Goal: Task Accomplishment & Management: Manage account settings

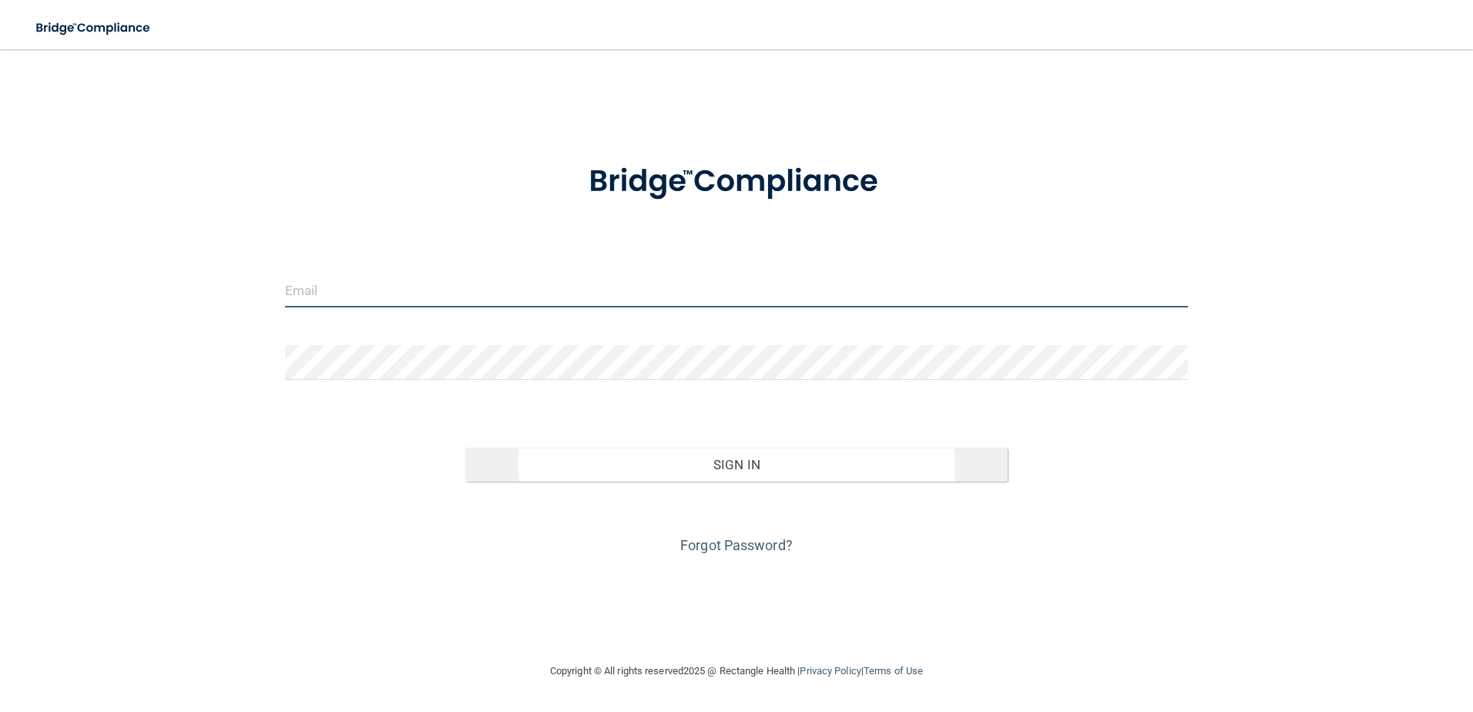
type input "[PERSON_NAME][EMAIL_ADDRESS][DOMAIN_NAME]"
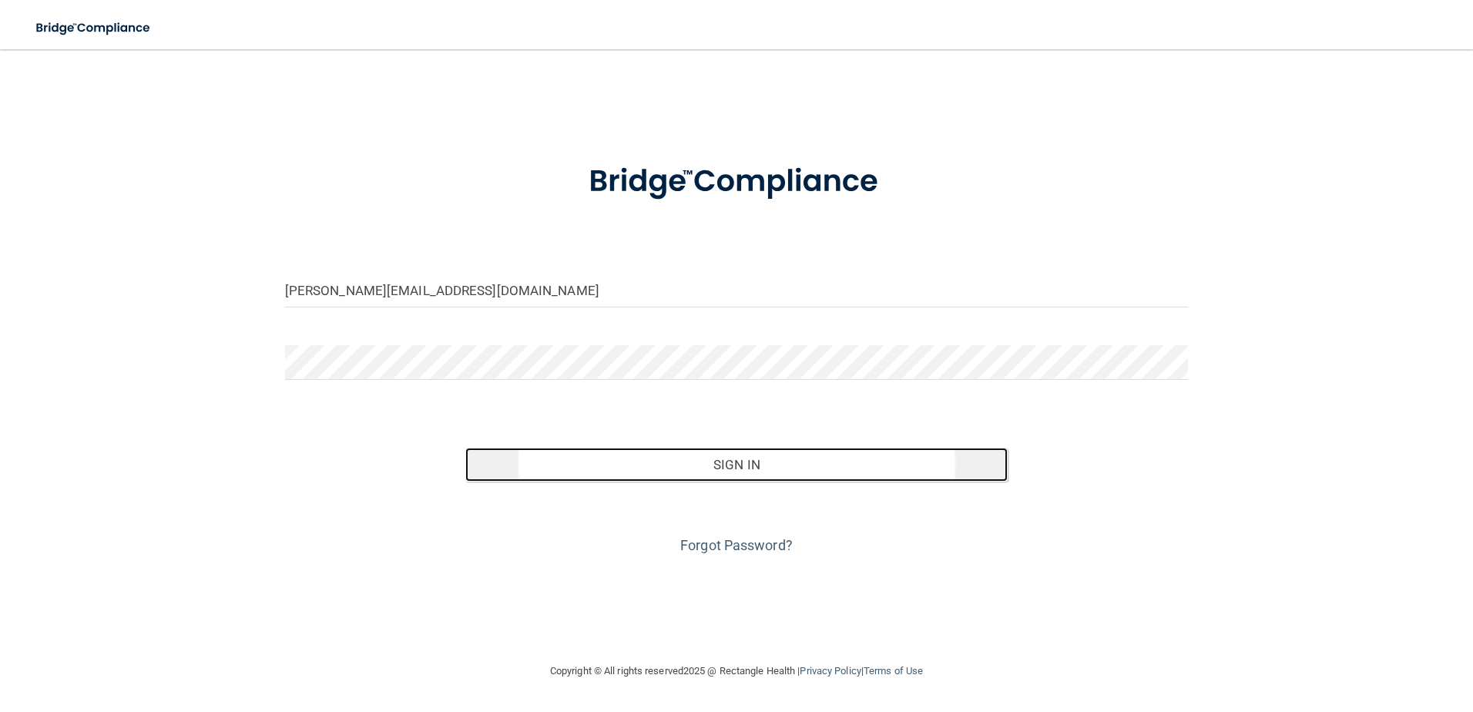
click at [732, 474] on button "Sign In" at bounding box center [736, 464] width 542 height 34
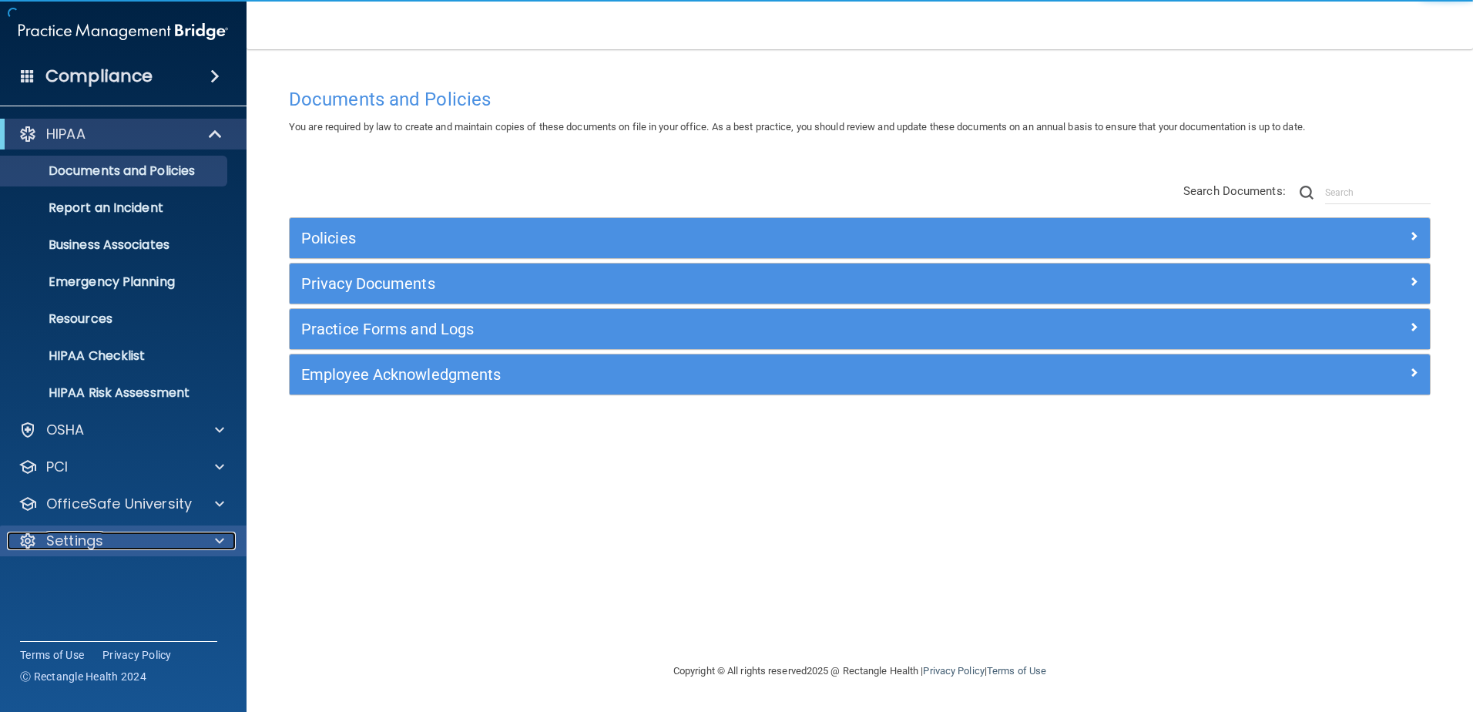
click at [156, 543] on div "Settings" at bounding box center [102, 540] width 191 height 18
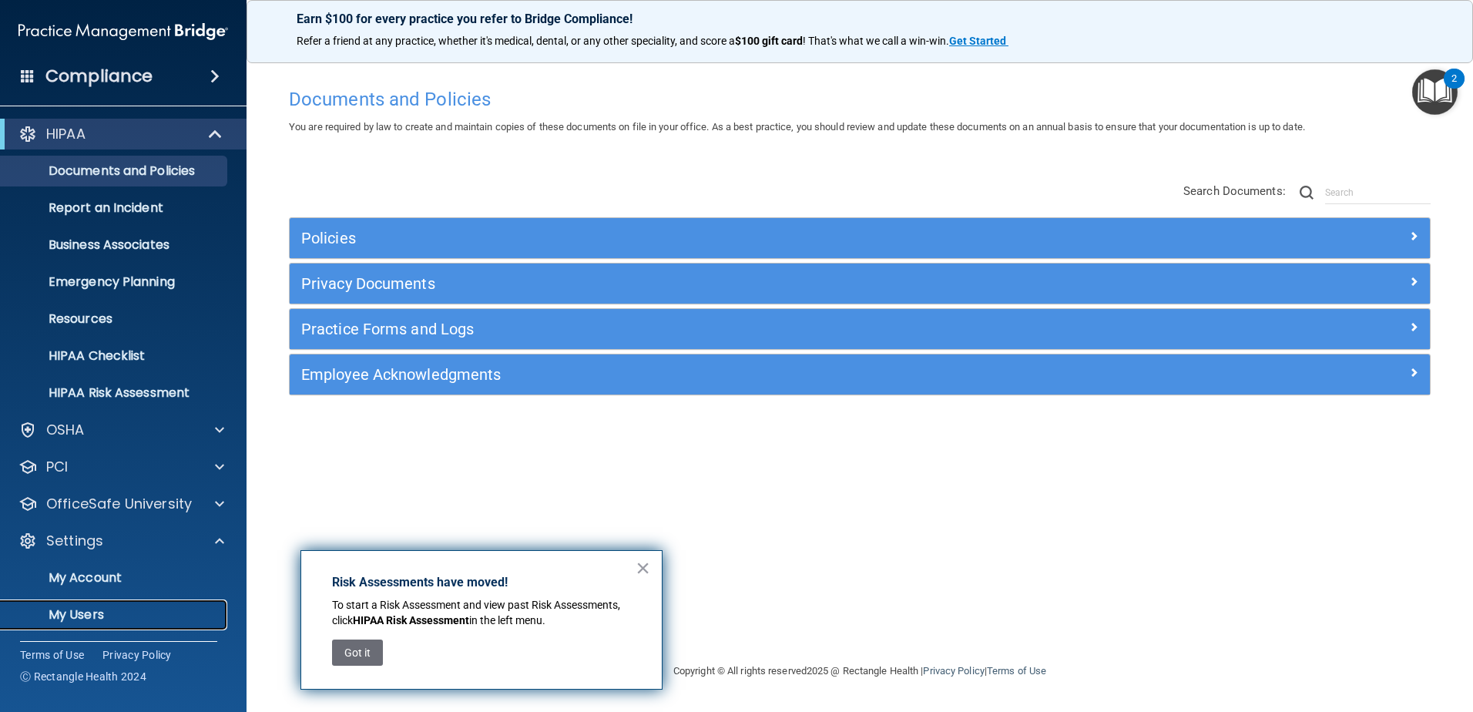
click at [94, 615] on p "My Users" at bounding box center [115, 614] width 210 height 15
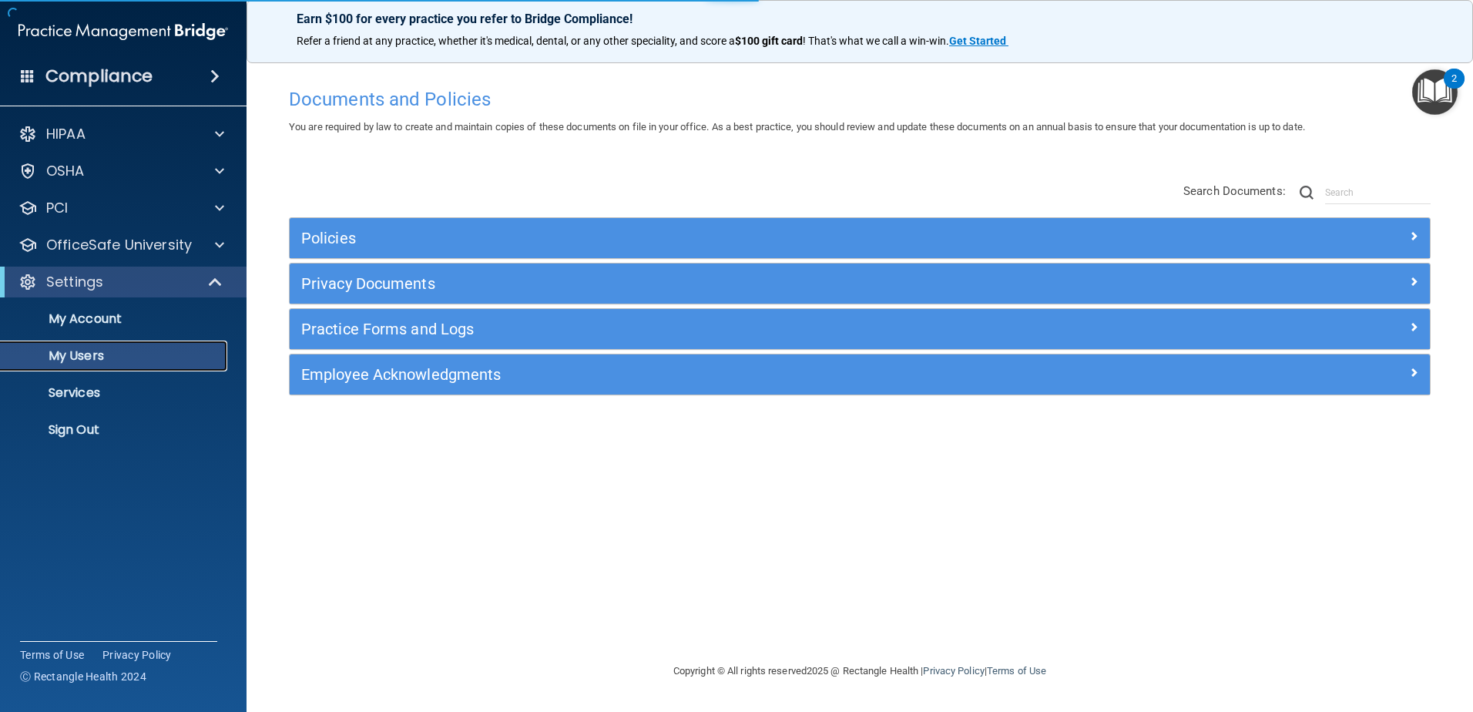
select select "20"
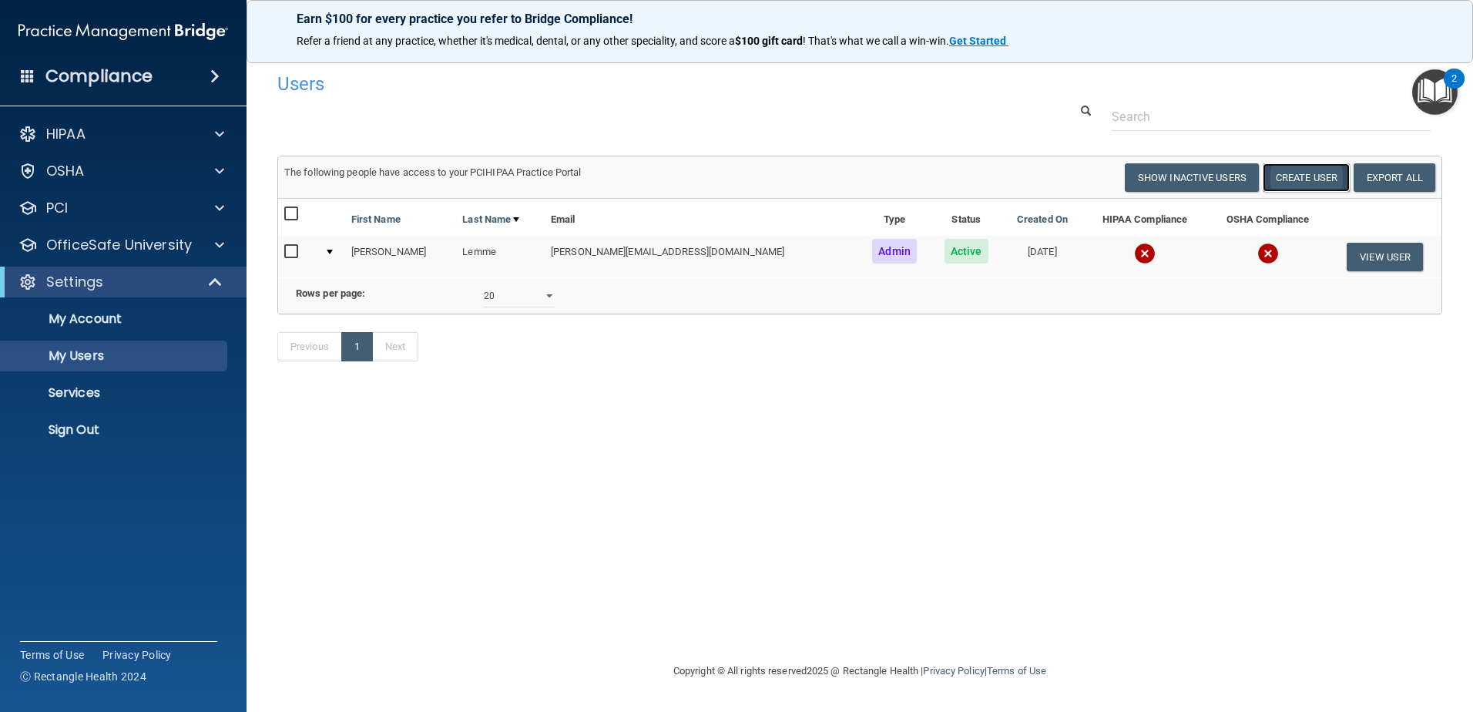
click at [1310, 189] on button "Create User" at bounding box center [1305, 177] width 87 height 28
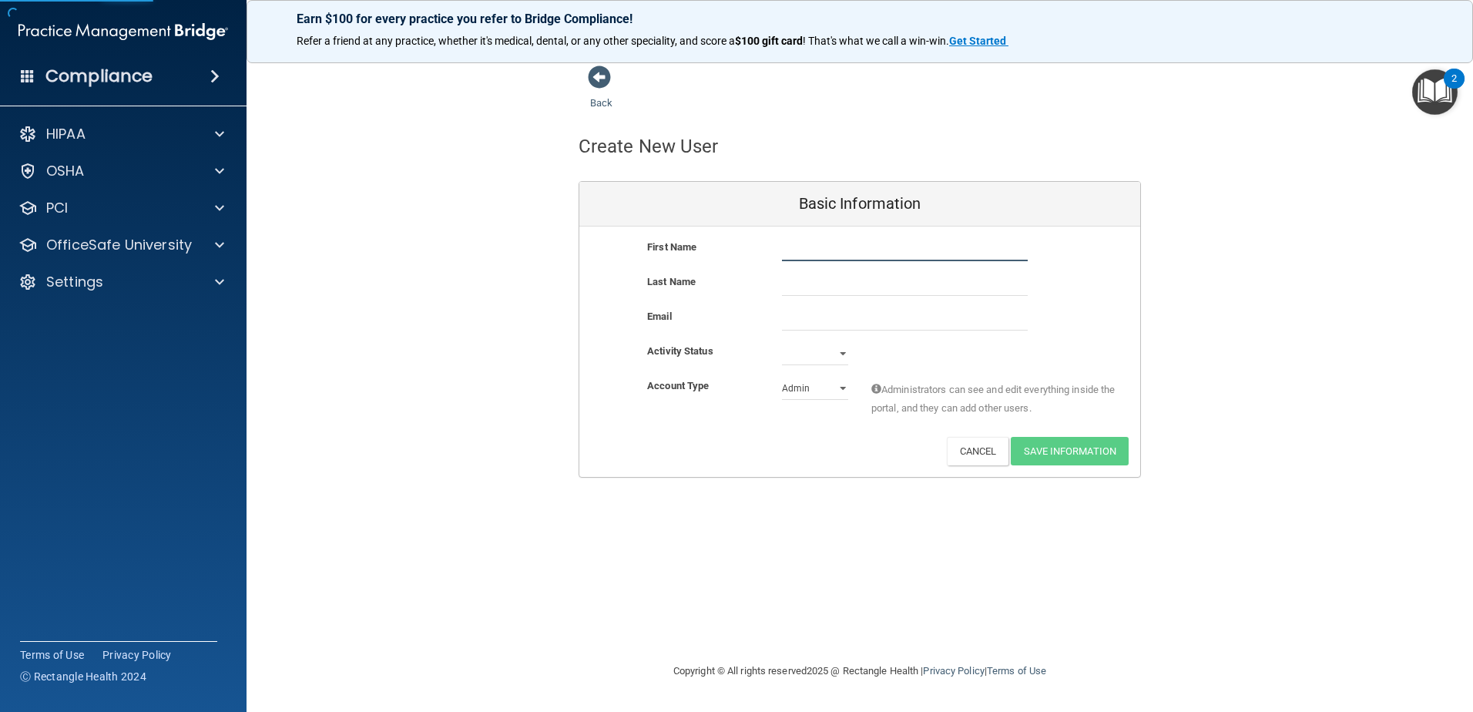
click at [900, 241] on input "text" at bounding box center [905, 249] width 246 height 23
type input "[PERSON_NAME]"
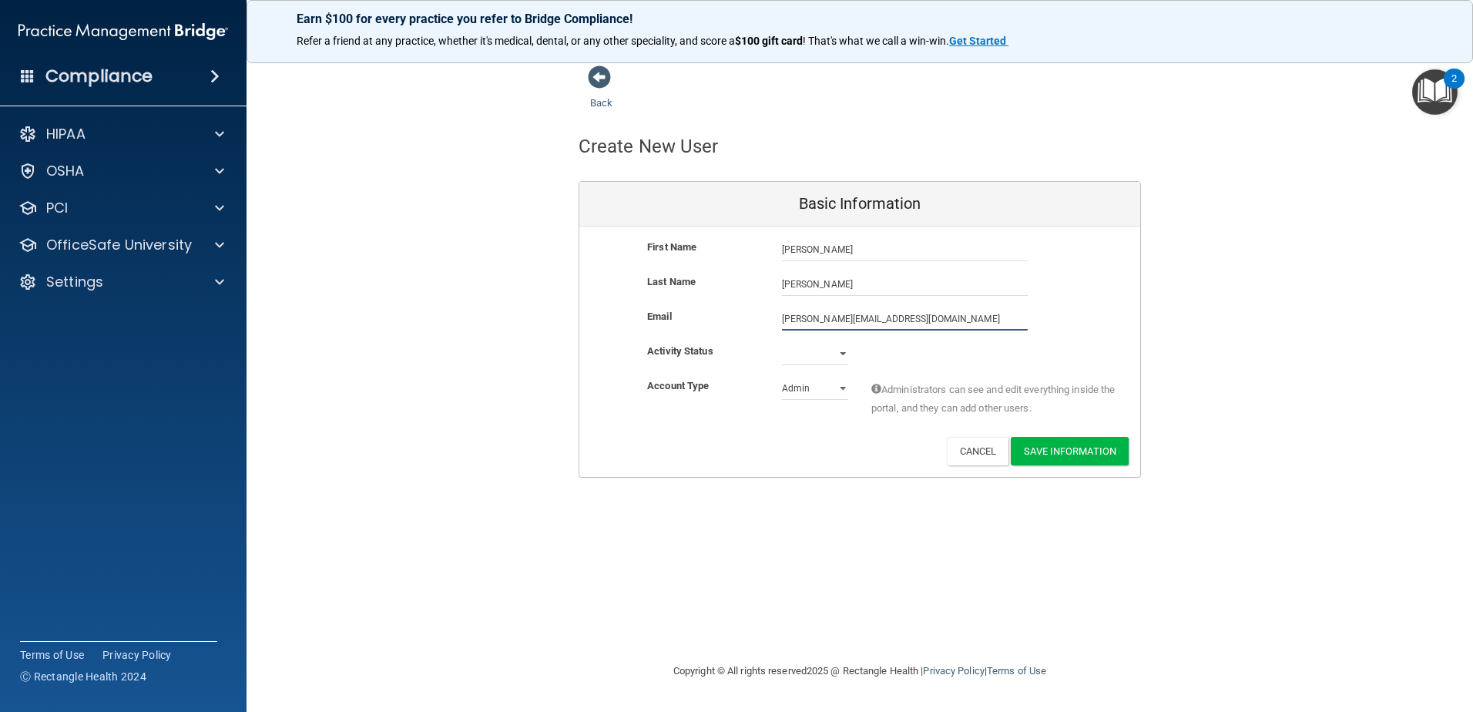
type input "[PERSON_NAME][EMAIL_ADDRESS][DOMAIN_NAME]"
click at [829, 360] on select "Active Inactive" at bounding box center [815, 356] width 66 height 23
select select "active"
click at [782, 342] on select "Active Inactive" at bounding box center [815, 353] width 66 height 23
click at [823, 392] on select "Admin Member" at bounding box center [815, 388] width 66 height 23
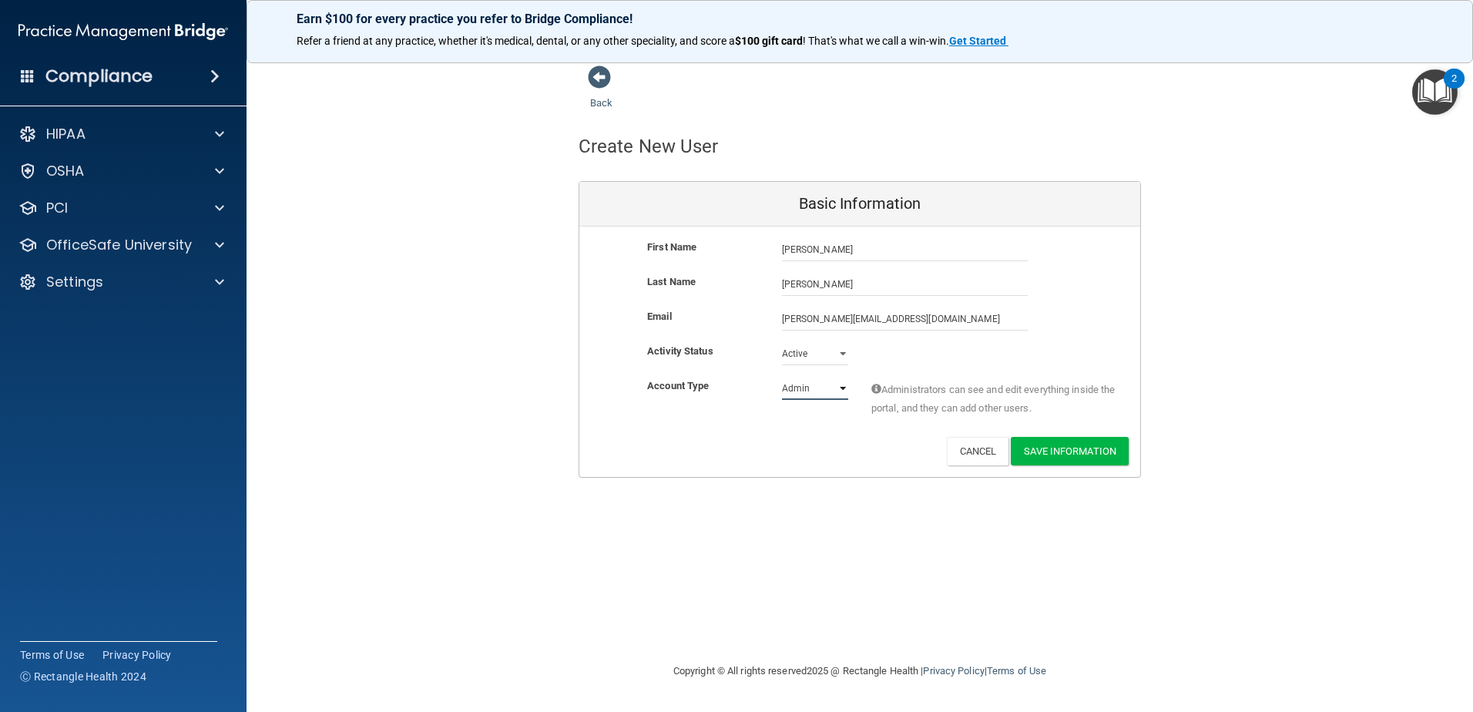
select select "practice_member"
click at [782, 377] on select "Admin Member" at bounding box center [815, 388] width 66 height 23
click at [1073, 449] on button "Save Information" at bounding box center [1069, 451] width 118 height 28
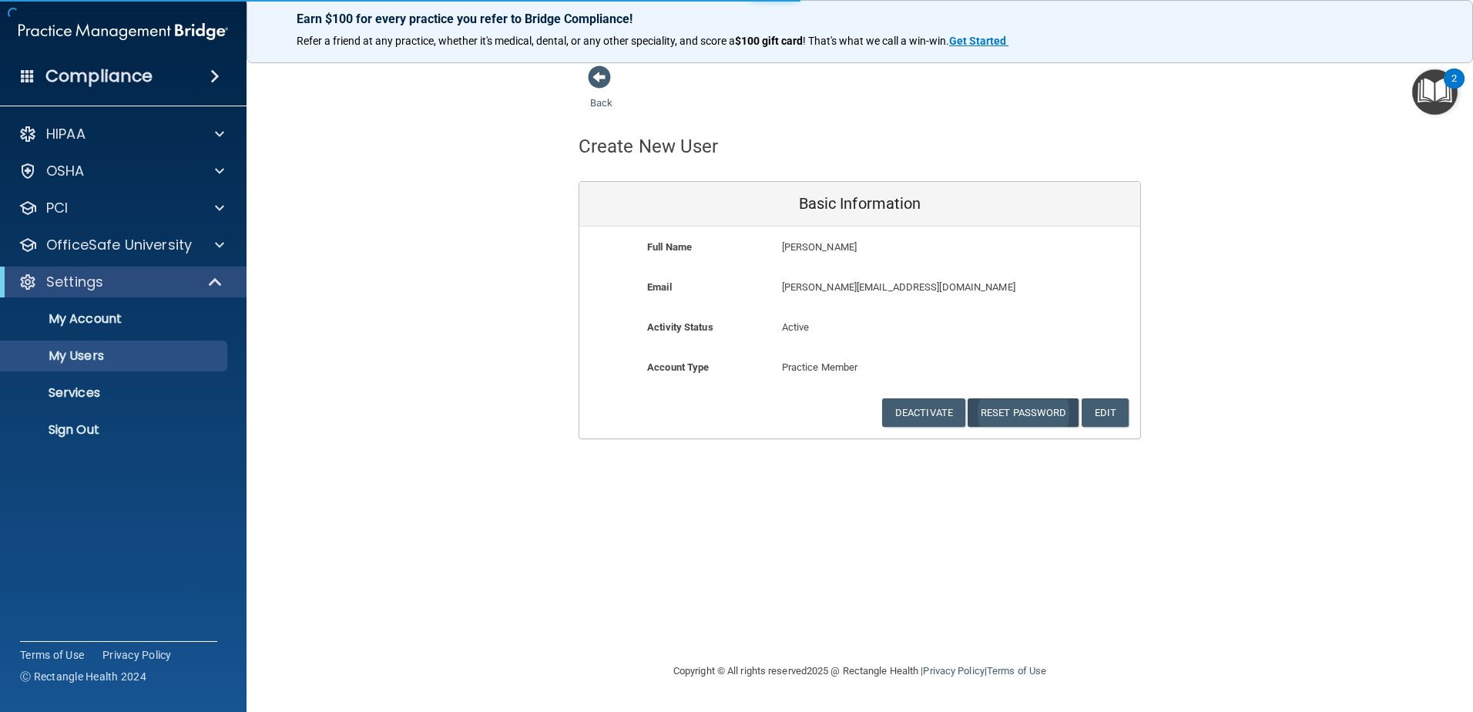
select select "20"
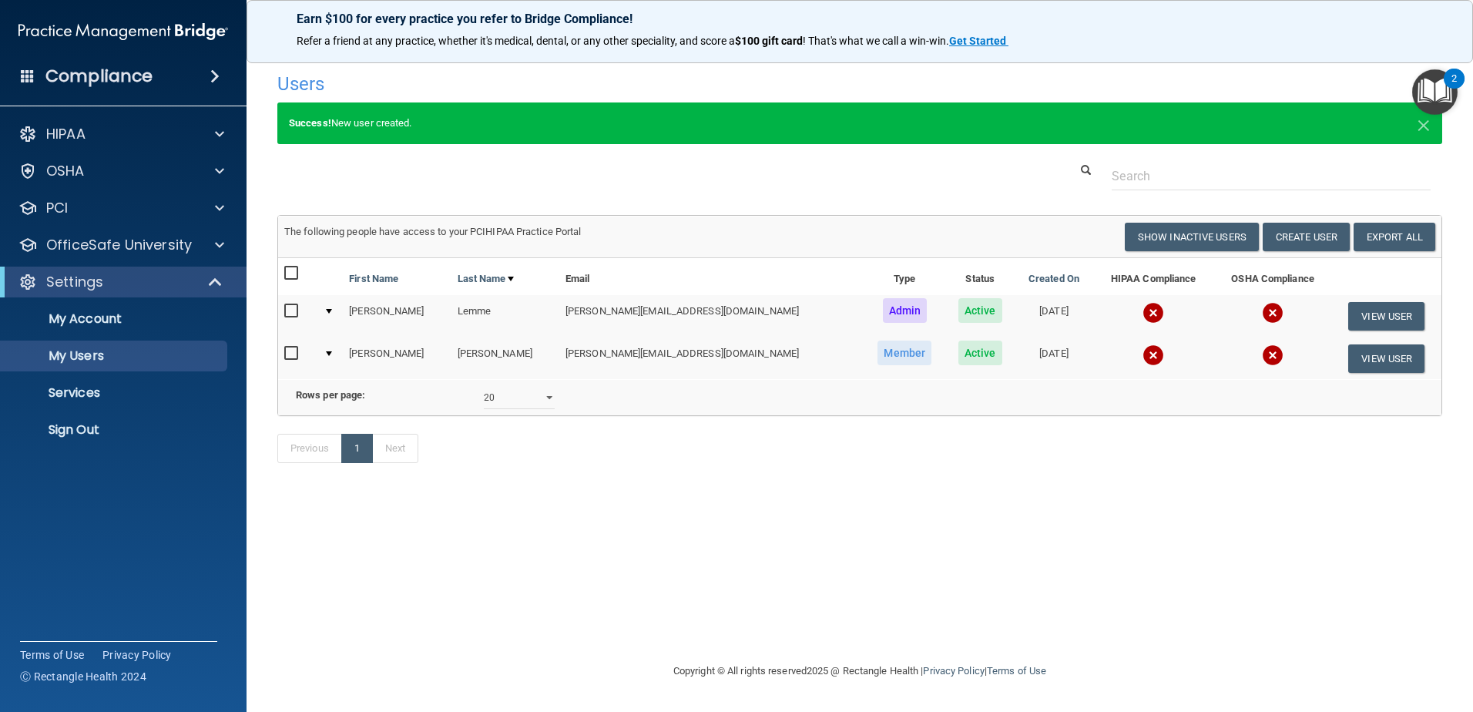
click at [332, 313] on div at bounding box center [329, 311] width 6 height 5
click at [1393, 312] on button "View User" at bounding box center [1386, 316] width 76 height 28
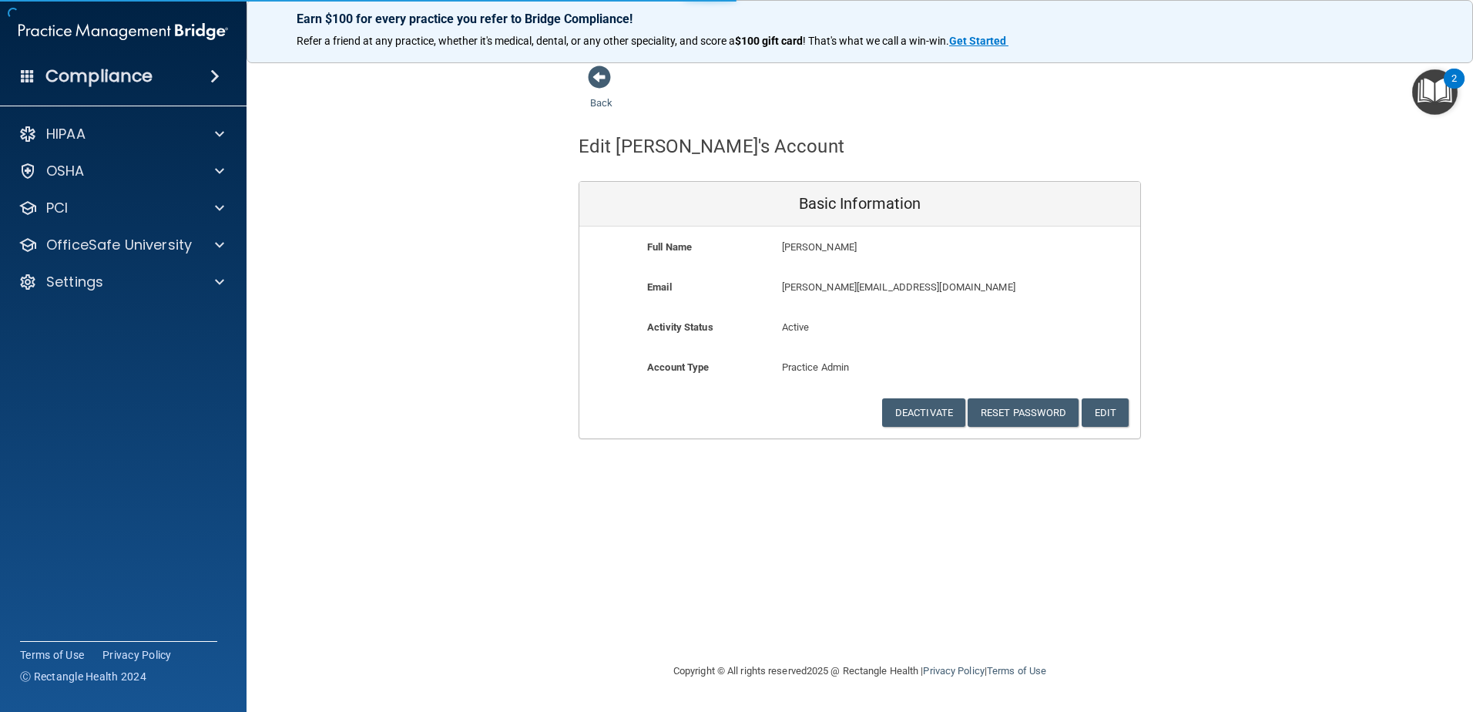
click at [1411, 314] on div "Back Edit [PERSON_NAME]'s Account Basic Information Full Name [PERSON_NAME] [PE…" at bounding box center [859, 252] width 1165 height 374
click at [1123, 411] on button "Edit" at bounding box center [1104, 412] width 47 height 28
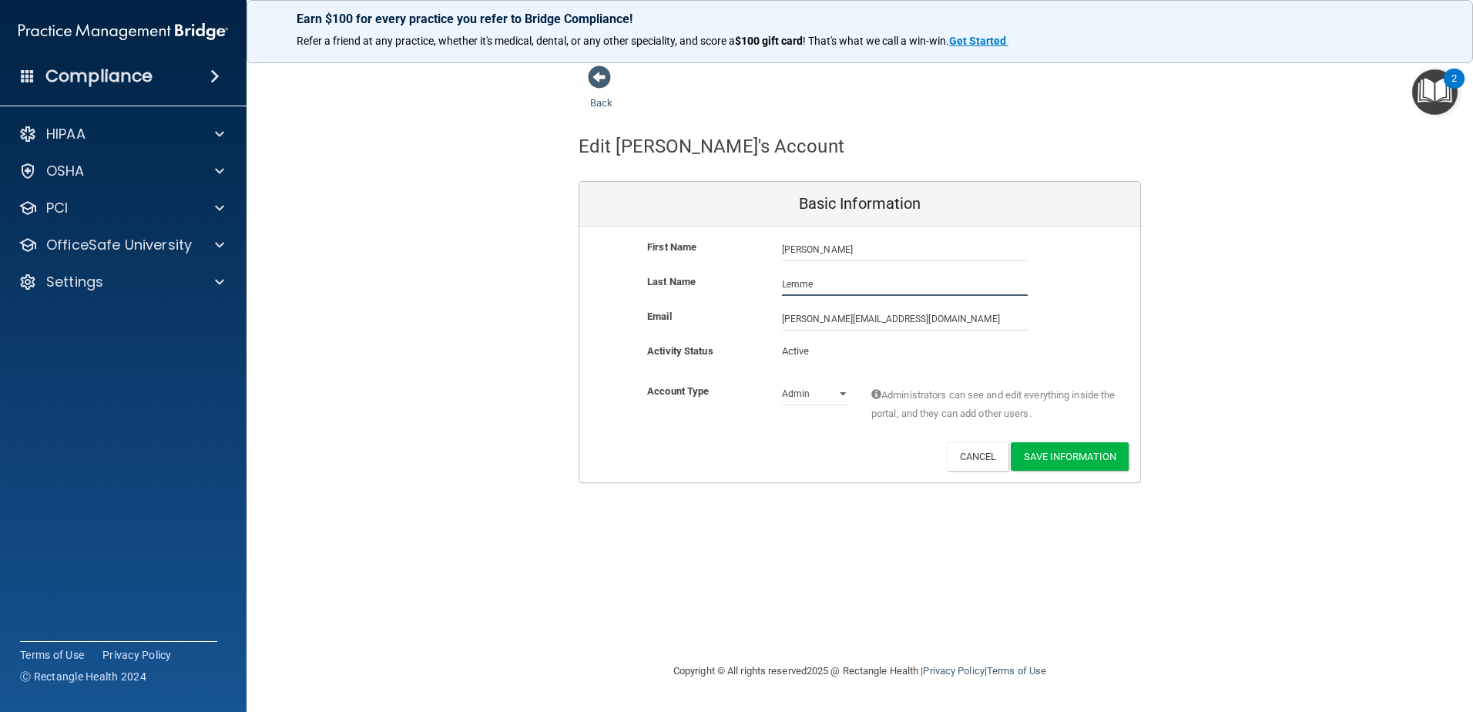
drag, startPoint x: 884, startPoint y: 284, endPoint x: 729, endPoint y: 280, distance: 154.9
click at [729, 280] on div "Last Name Lemme" at bounding box center [859, 284] width 561 height 23
type input "[PERSON_NAME]"
drag, startPoint x: 826, startPoint y: 254, endPoint x: 779, endPoint y: 248, distance: 46.6
click at [779, 248] on div "[PERSON_NAME] [PERSON_NAME]" at bounding box center [904, 249] width 269 height 23
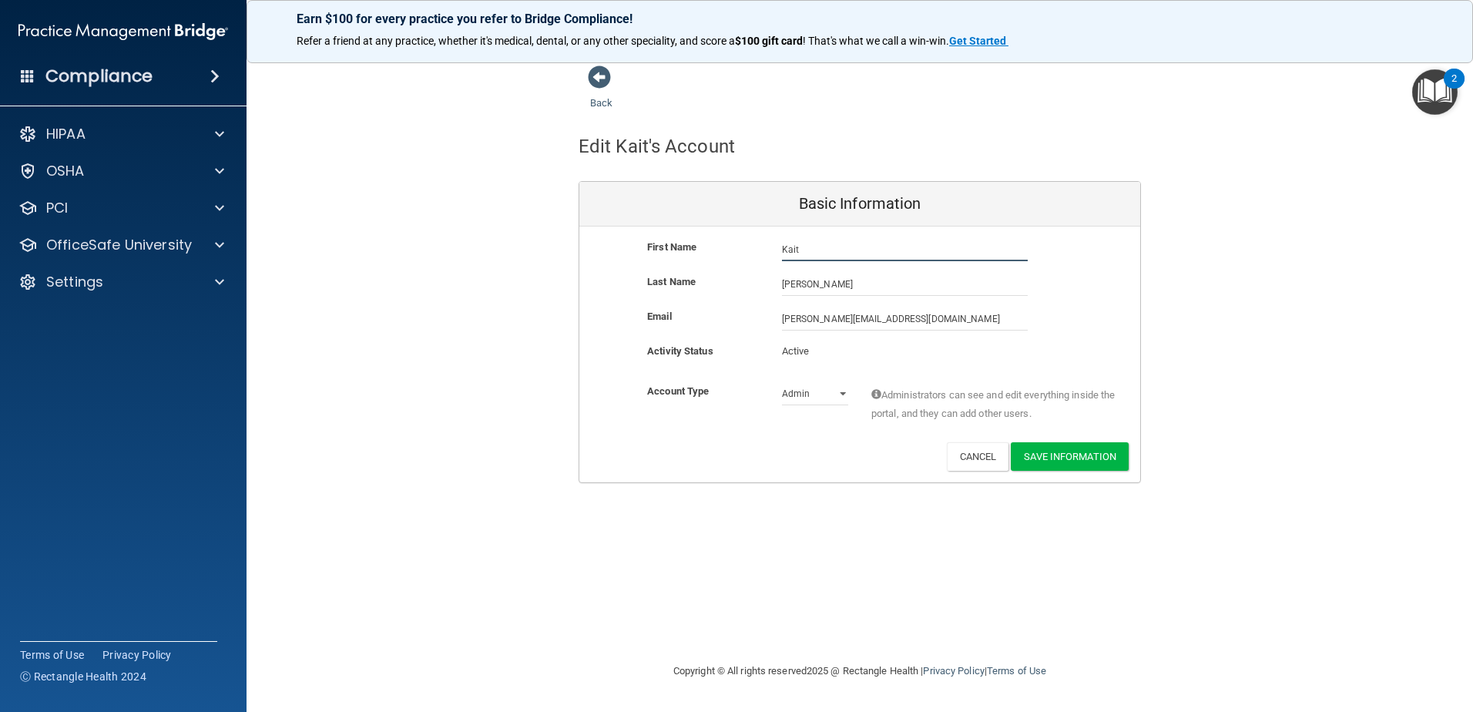
click at [843, 254] on input "Kait" at bounding box center [905, 249] width 246 height 23
type input "Kait"
click at [908, 488] on div "Back Edit Kait's Account Basic Information First Name [PERSON_NAME] Kait Last N…" at bounding box center [859, 355] width 1165 height 581
click at [1069, 458] on button "Save Information" at bounding box center [1069, 456] width 118 height 28
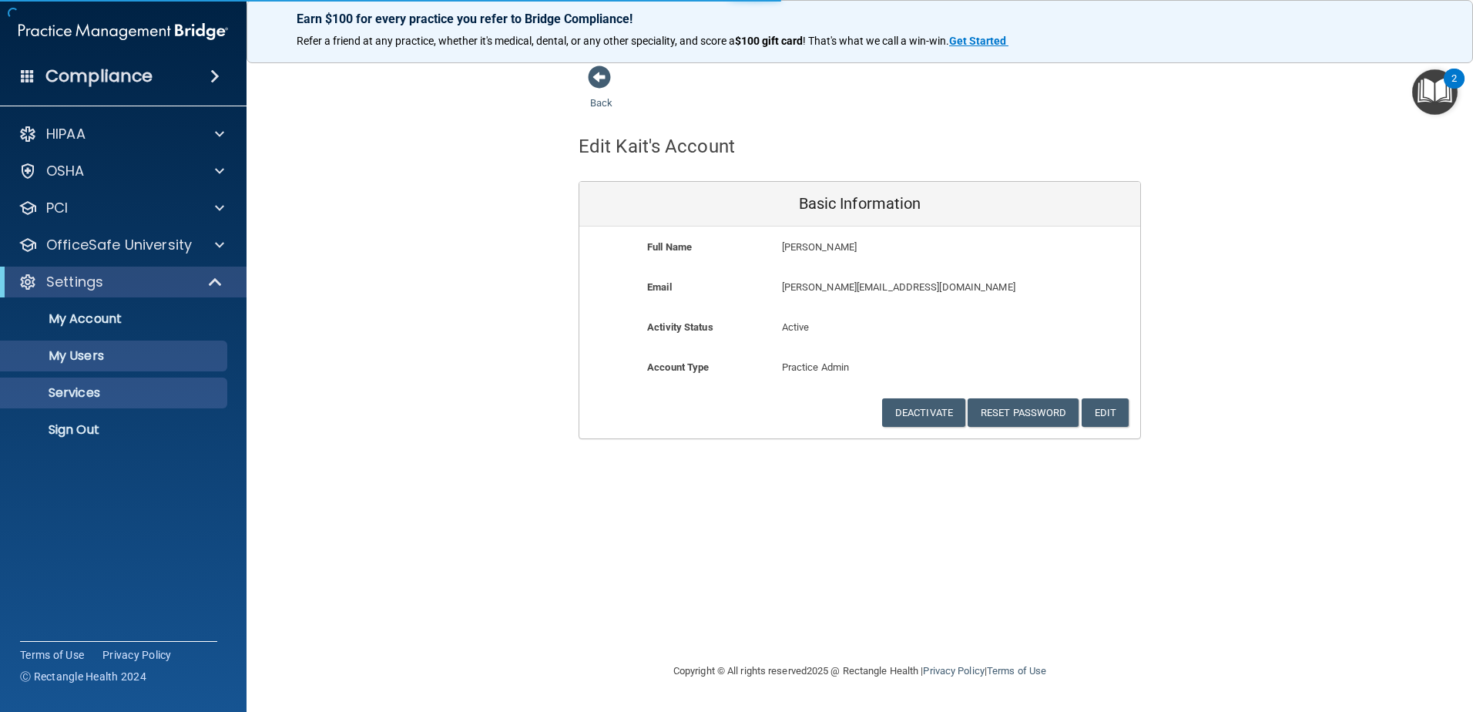
select select "20"
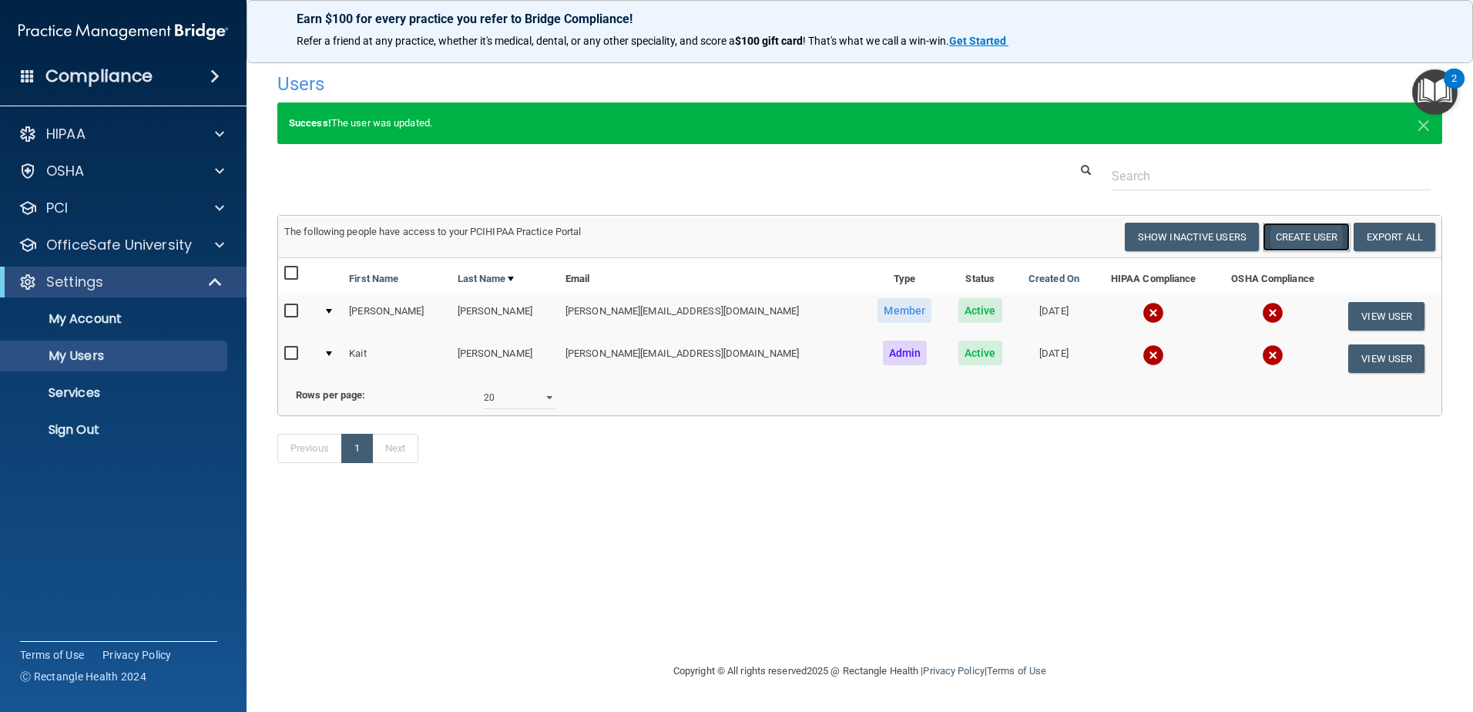
click at [1293, 237] on button "Create User" at bounding box center [1305, 237] width 87 height 28
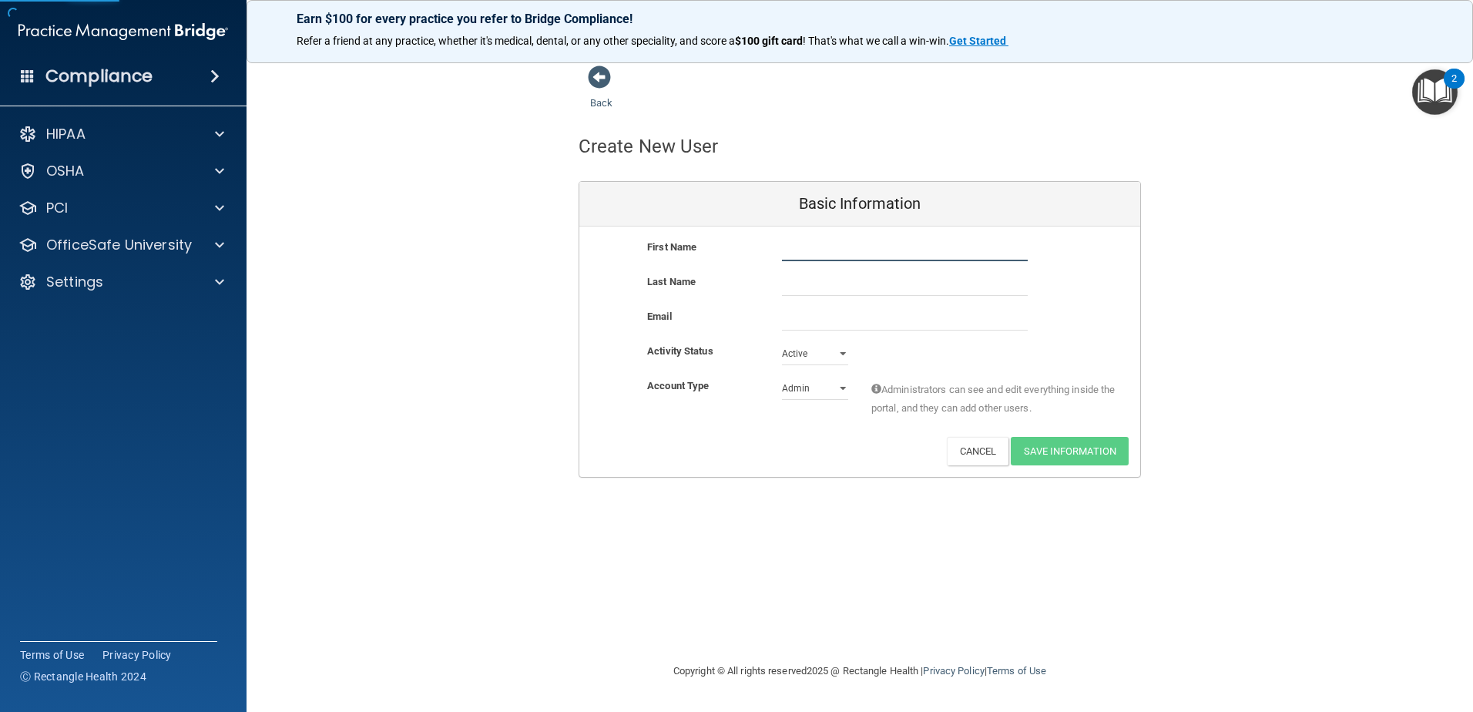
click at [828, 248] on input "text" at bounding box center [905, 249] width 246 height 23
type input "[PERSON_NAME]"
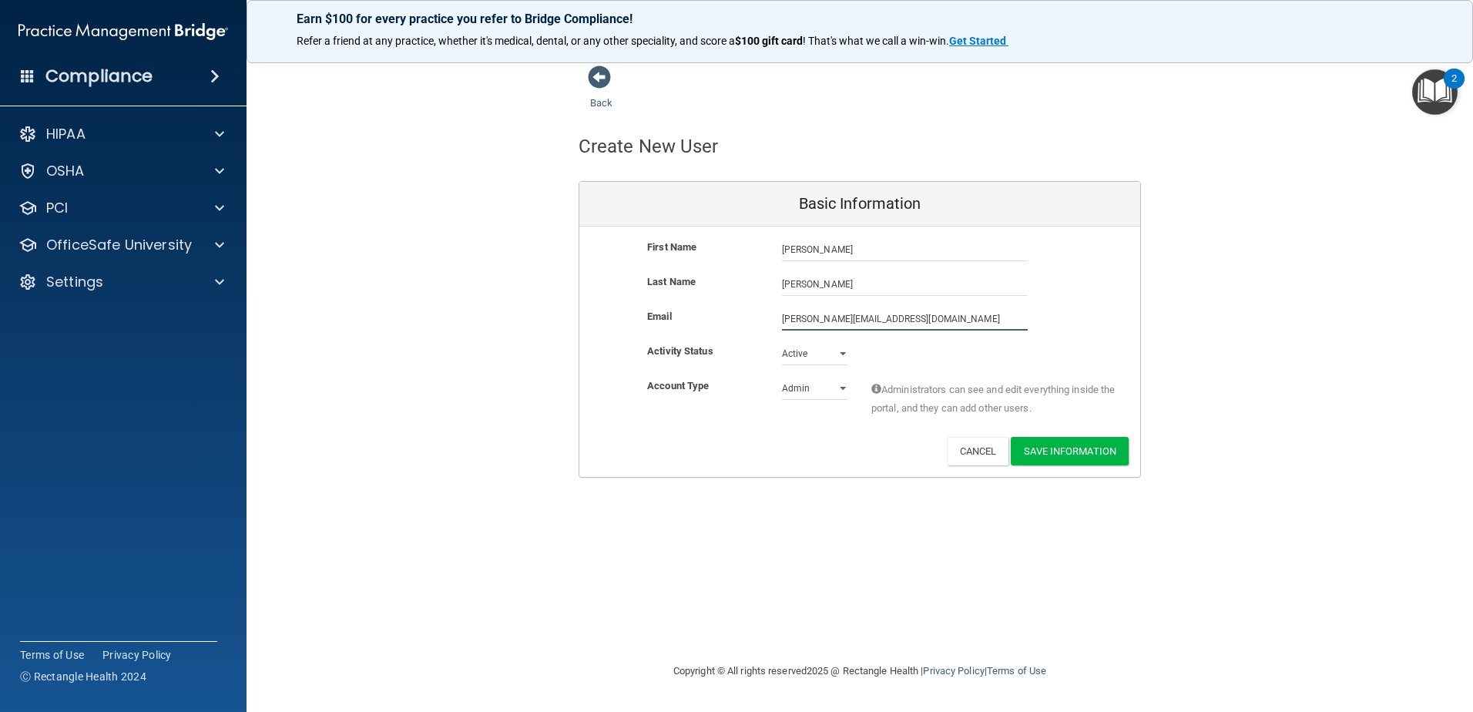
type input "[PERSON_NAME][EMAIL_ADDRESS][DOMAIN_NAME]"
click at [829, 383] on select "Admin Member" at bounding box center [815, 388] width 66 height 23
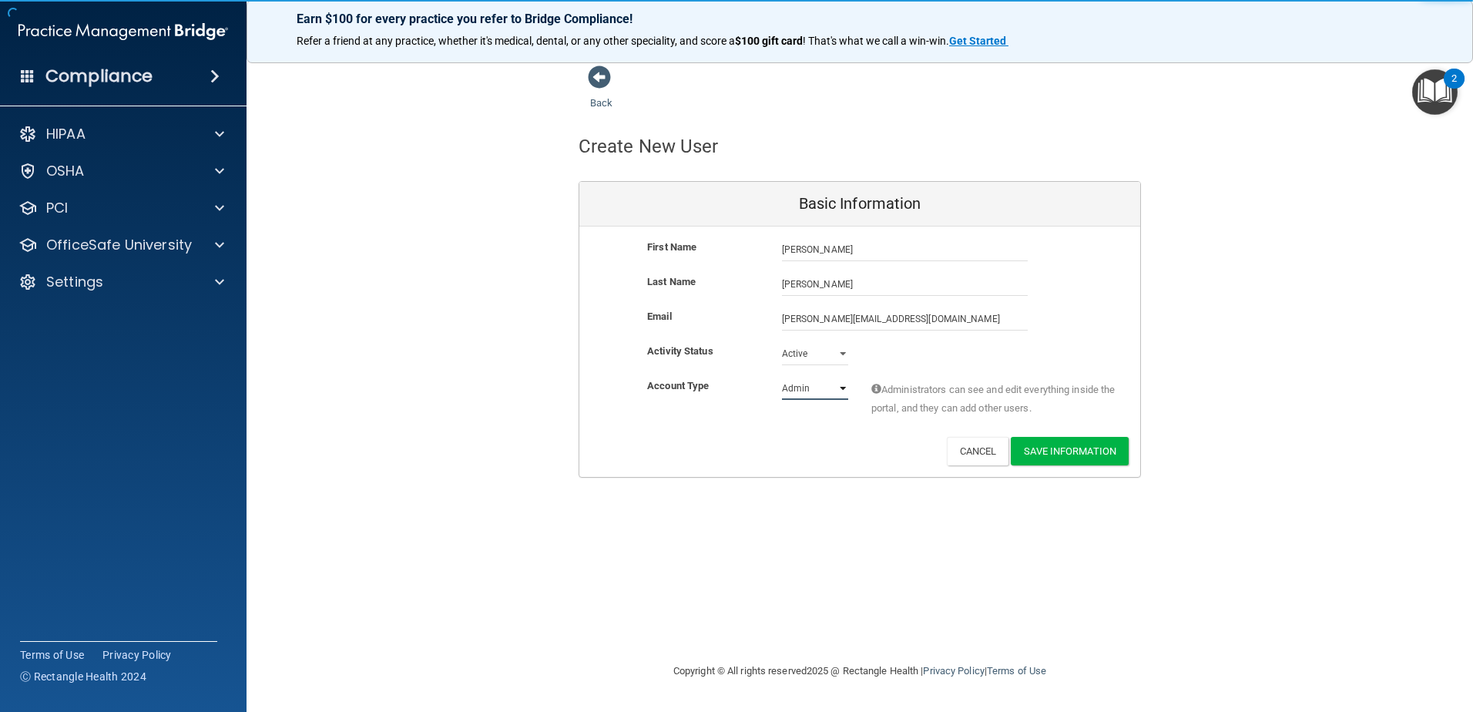
select select "practice_member"
click at [782, 377] on select "Admin Member" at bounding box center [815, 388] width 66 height 23
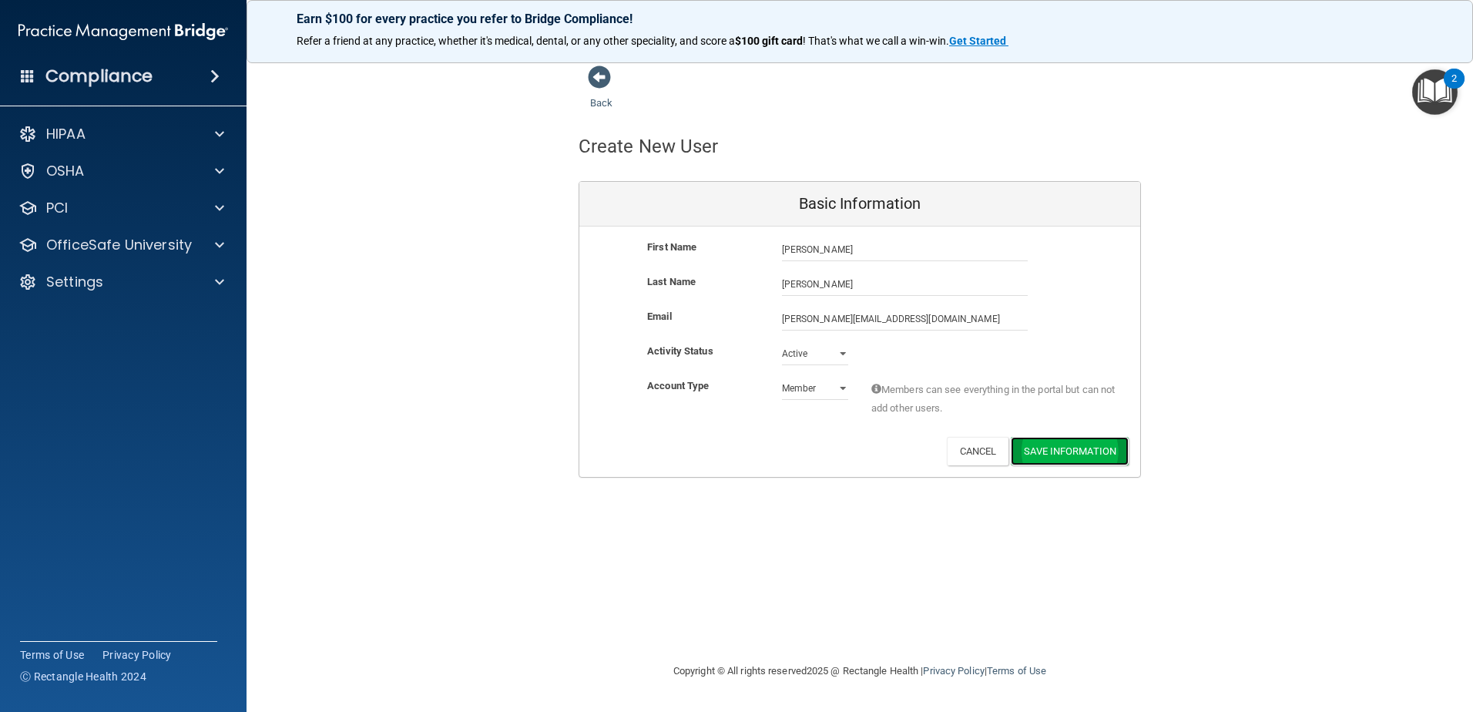
click at [1096, 453] on button "Save Information" at bounding box center [1069, 451] width 118 height 28
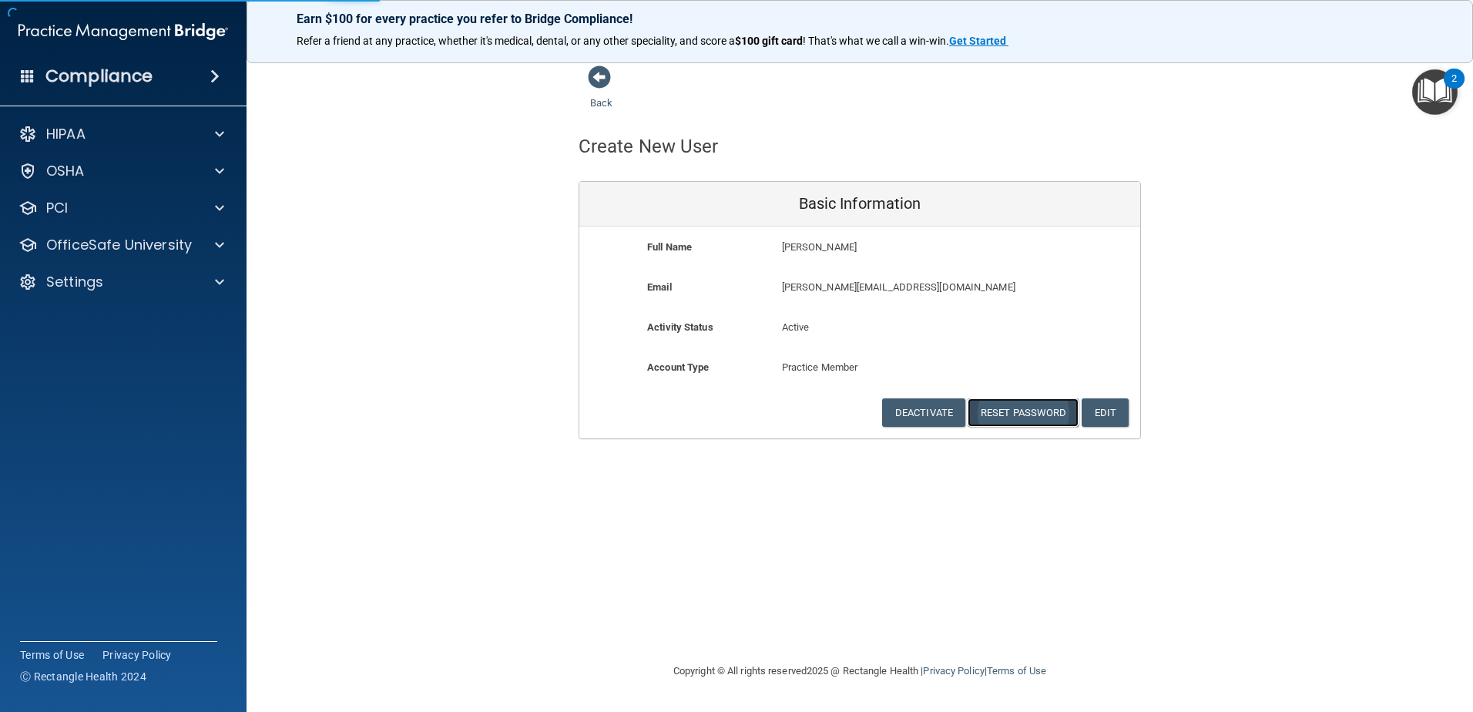
click at [1004, 417] on button "Reset Password" at bounding box center [1022, 412] width 111 height 28
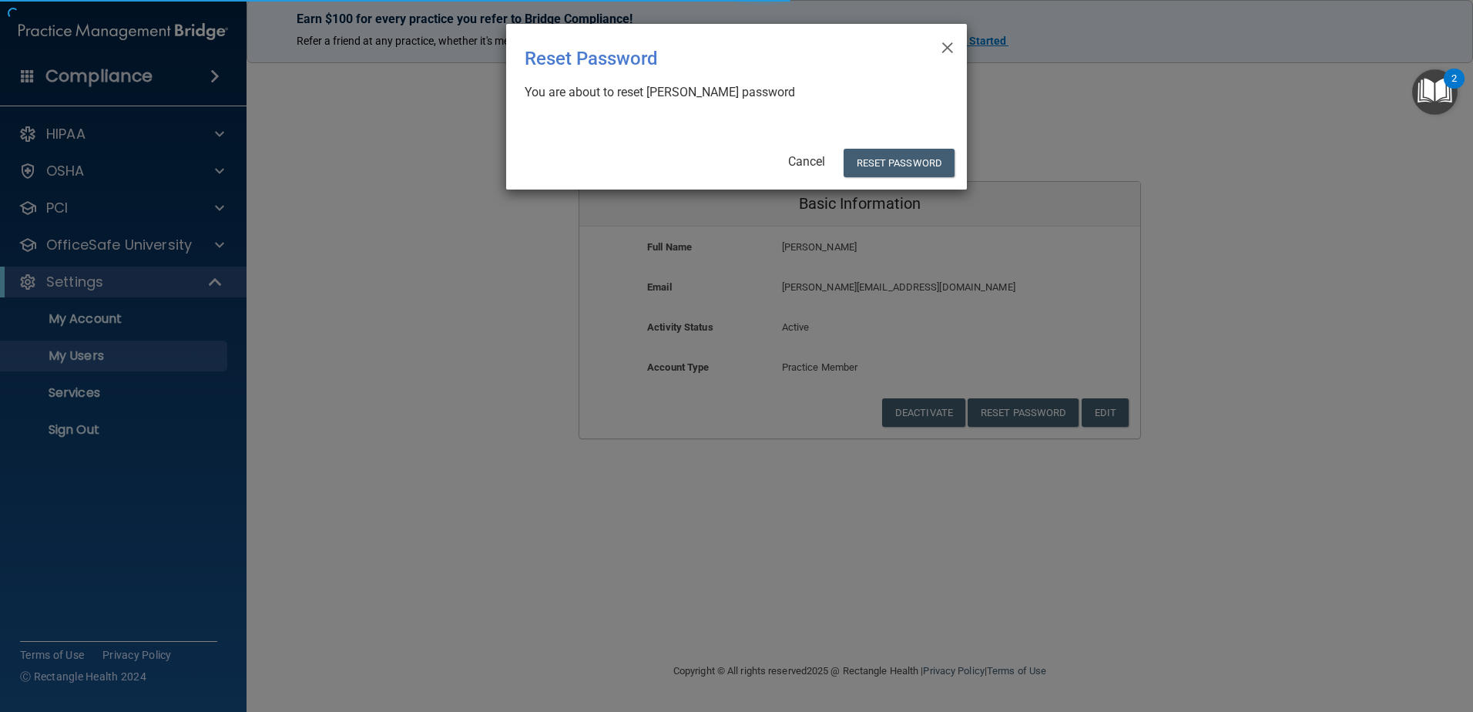
select select "20"
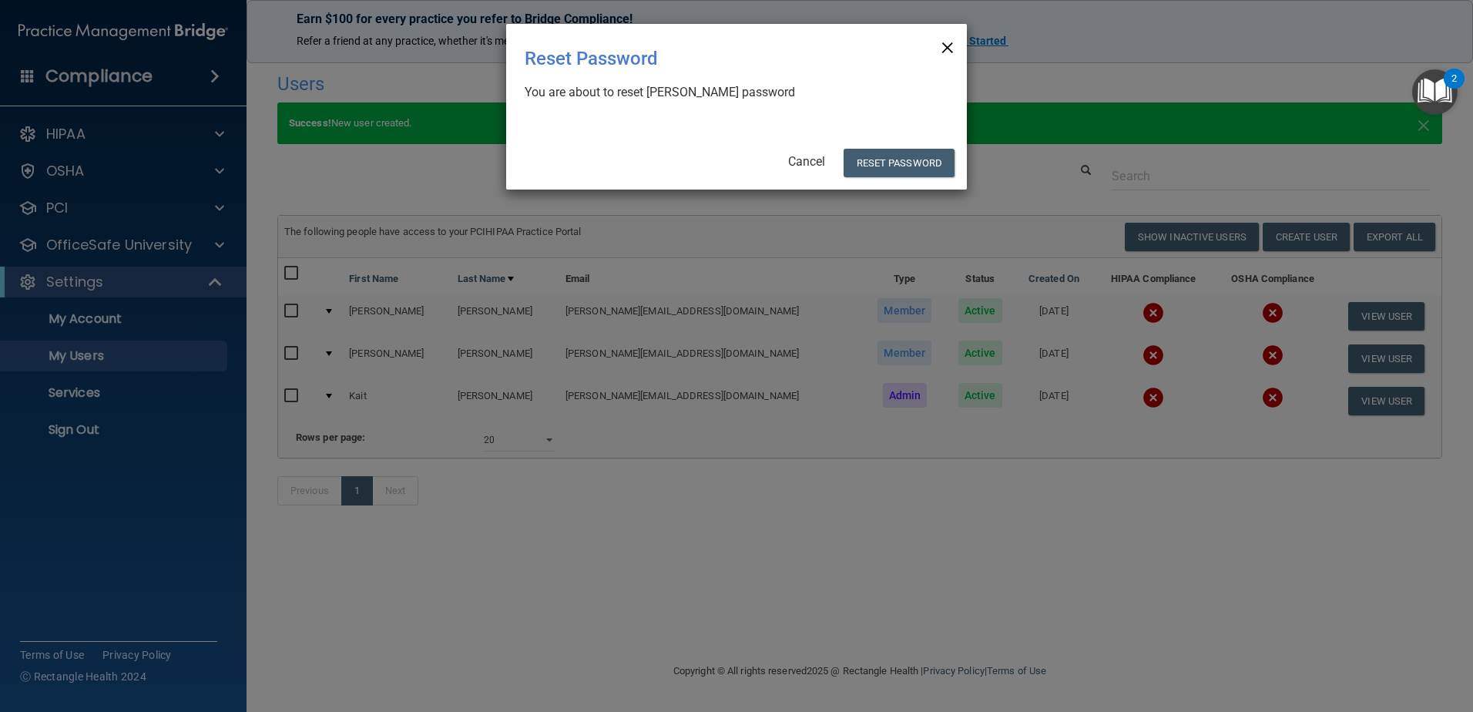
click at [952, 51] on span "×" at bounding box center [947, 45] width 14 height 31
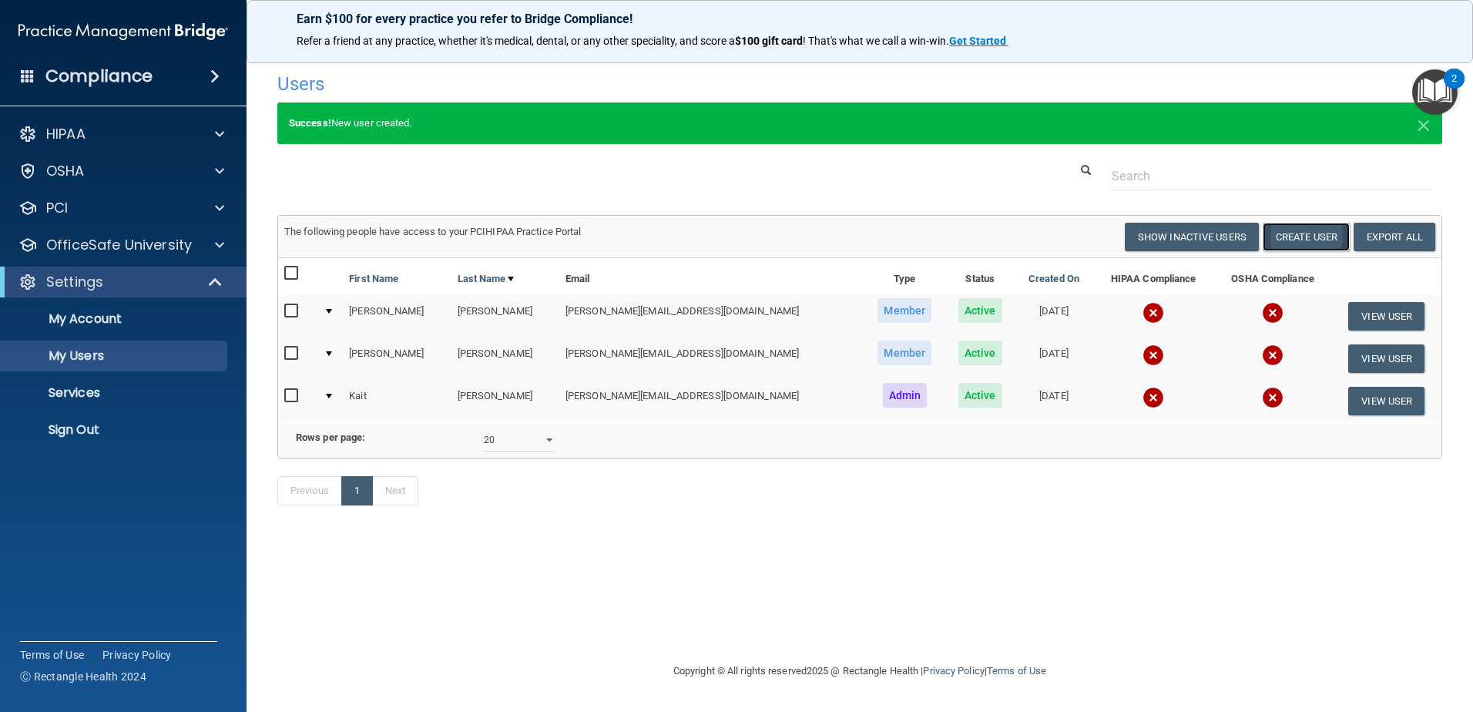
click at [1321, 235] on button "Create User" at bounding box center [1305, 237] width 87 height 28
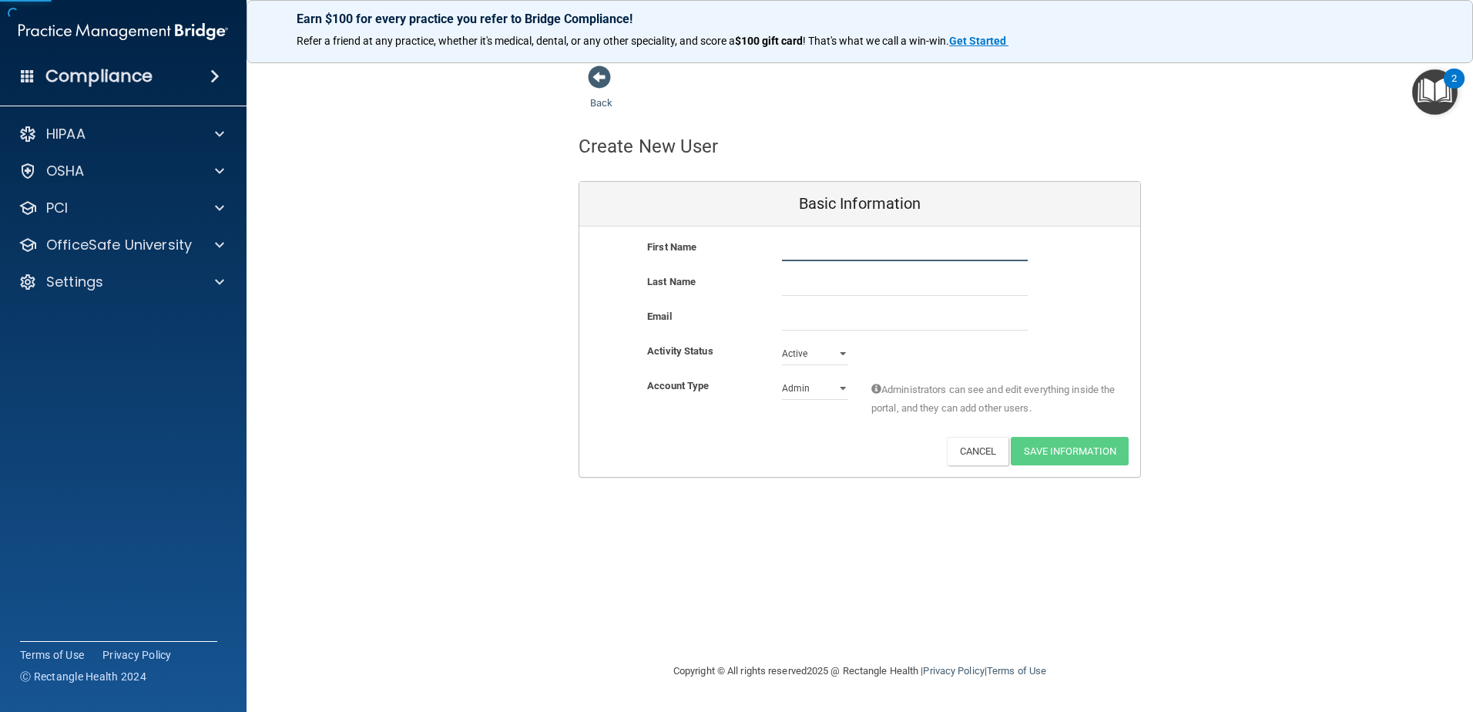
click at [833, 256] on input "text" at bounding box center [905, 249] width 246 height 23
type input "[PERSON_NAME]"
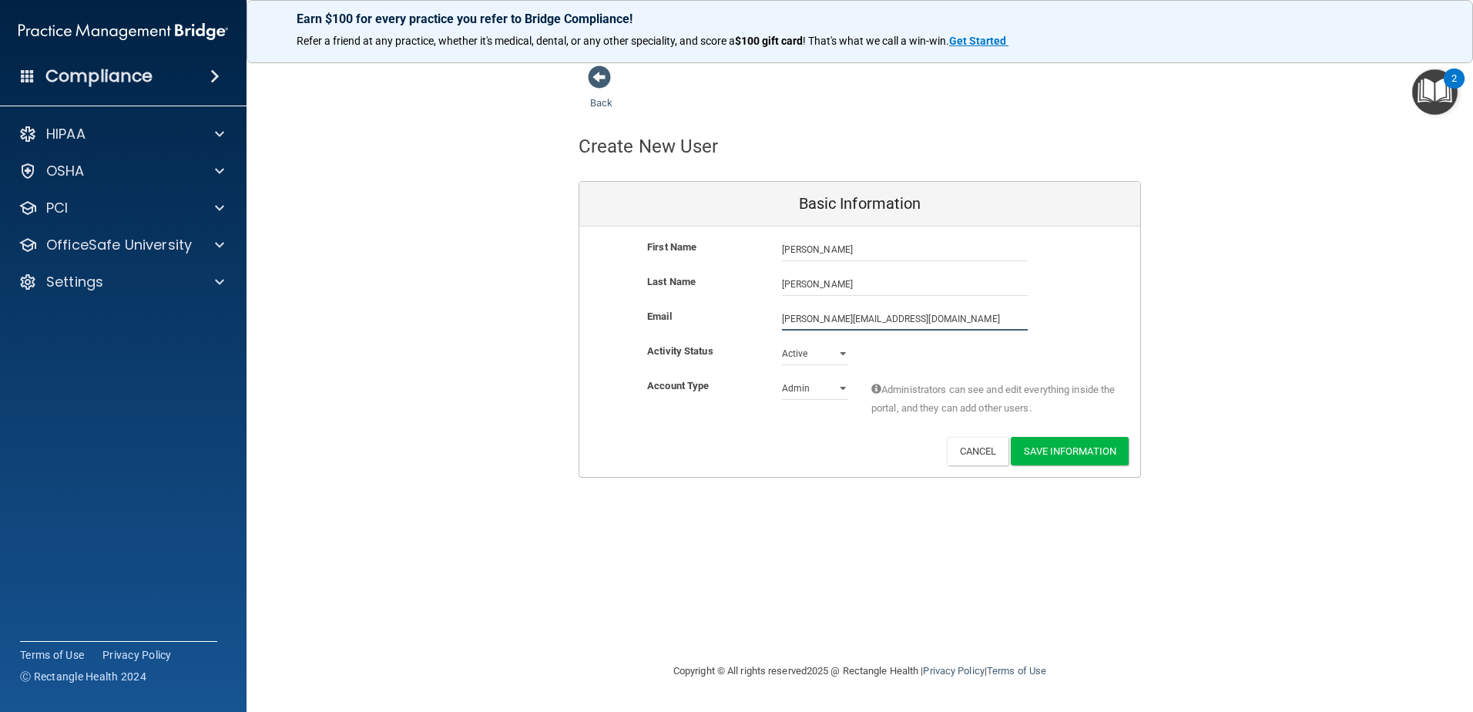
type input "[PERSON_NAME][EMAIL_ADDRESS][DOMAIN_NAME]"
click at [810, 392] on select "Admin Member" at bounding box center [815, 391] width 66 height 23
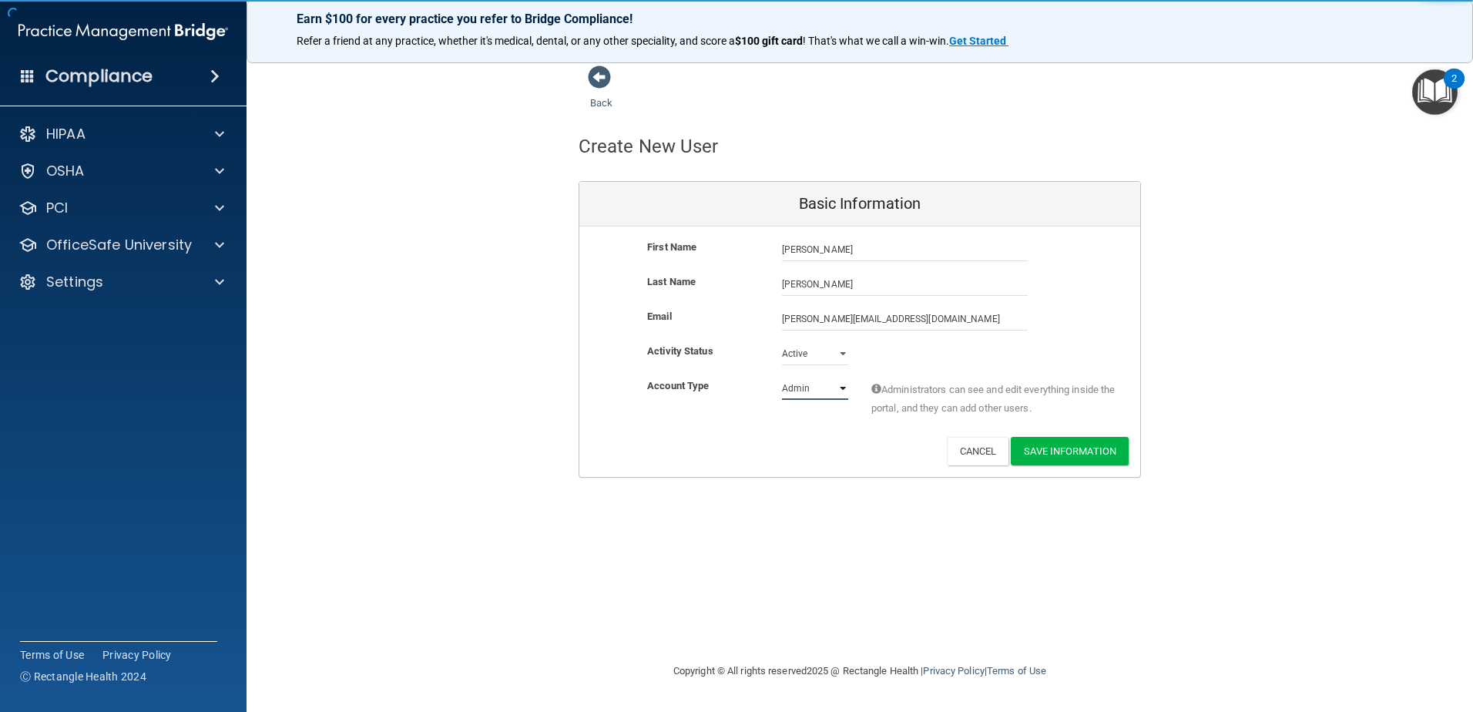
select select "practice_member"
click at [782, 377] on select "Admin Member" at bounding box center [815, 388] width 66 height 23
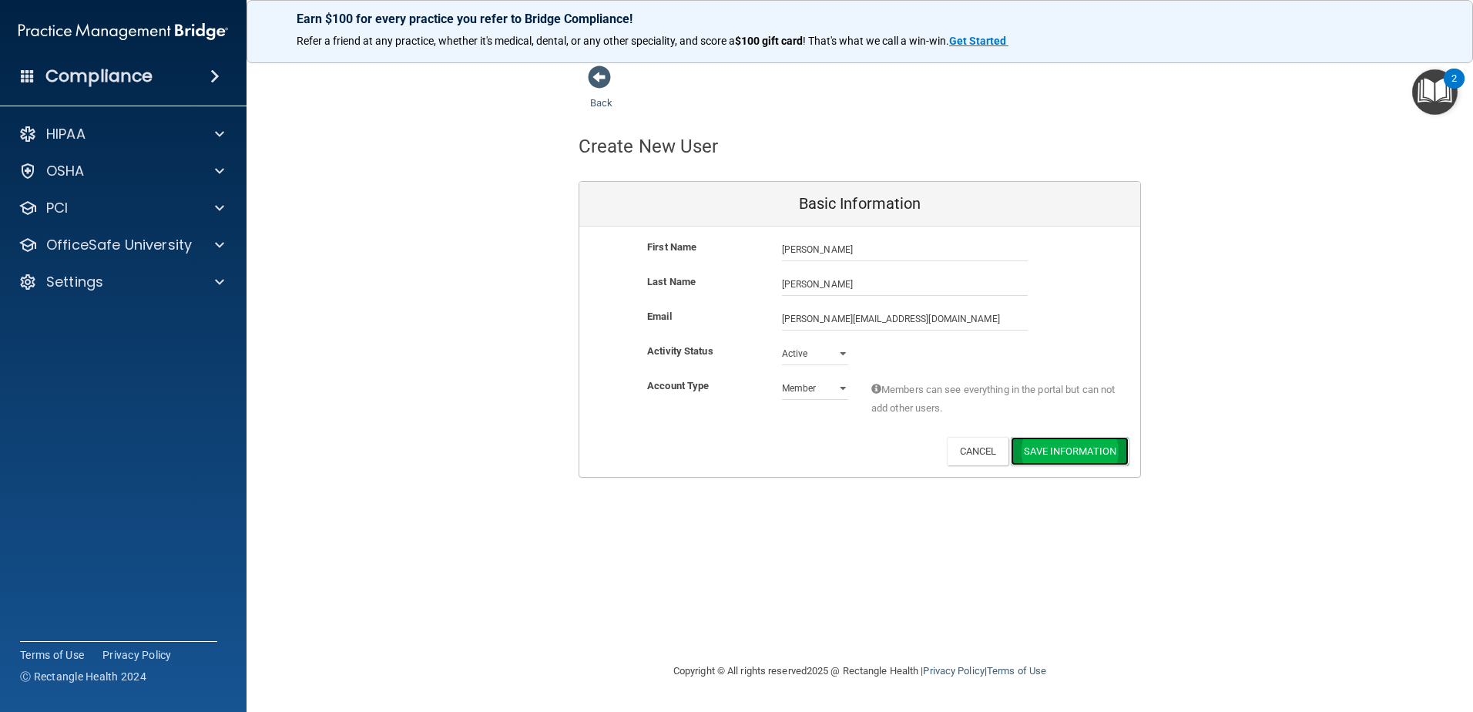
click at [1118, 456] on button "Save Information" at bounding box center [1069, 451] width 118 height 28
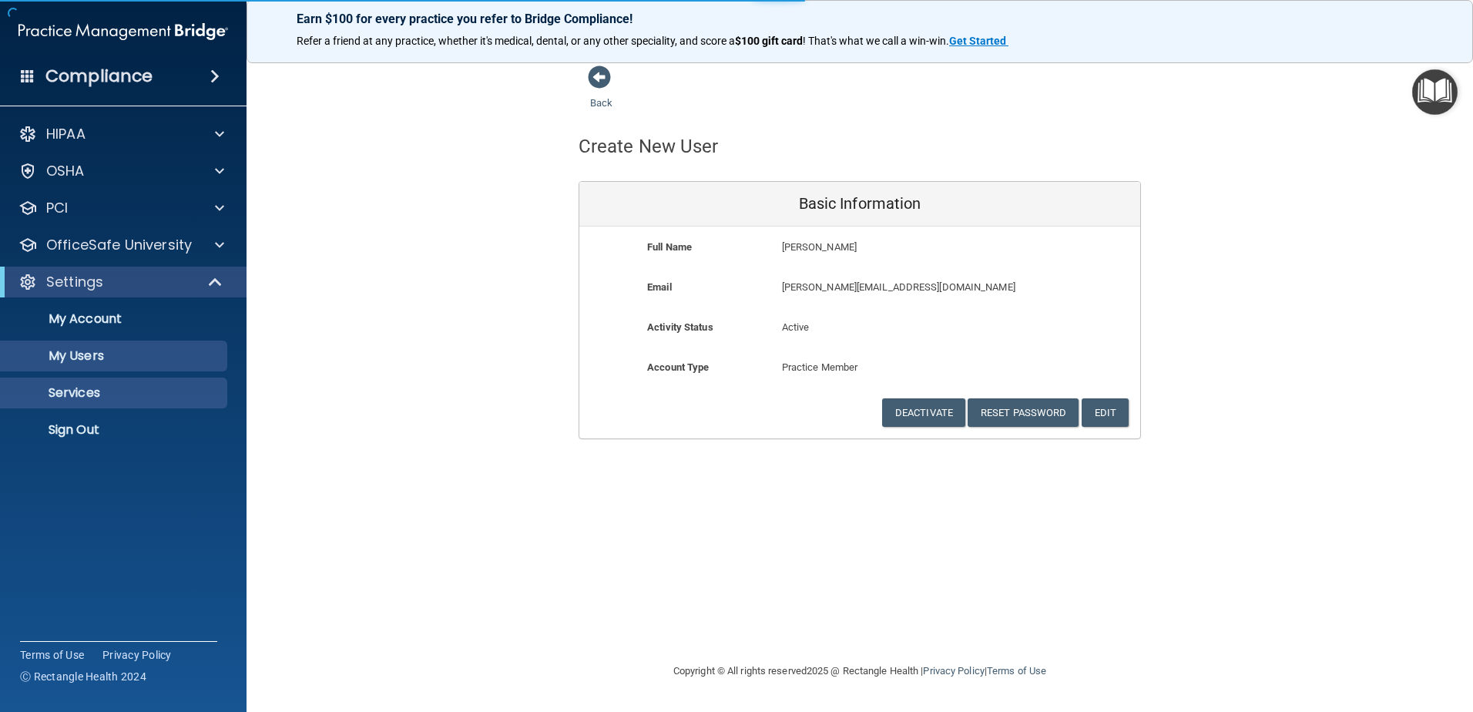
select select "20"
